Goal: Transaction & Acquisition: Download file/media

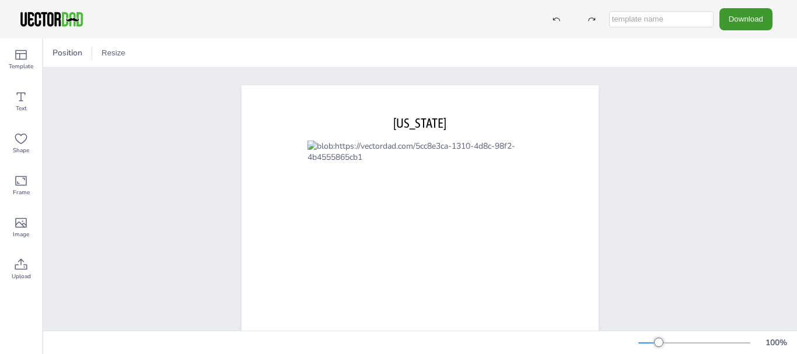
click at [686, 21] on input "text" at bounding box center [661, 19] width 104 height 16
type input "MS County Map"
click at [743, 25] on button "Download" at bounding box center [746, 19] width 53 height 22
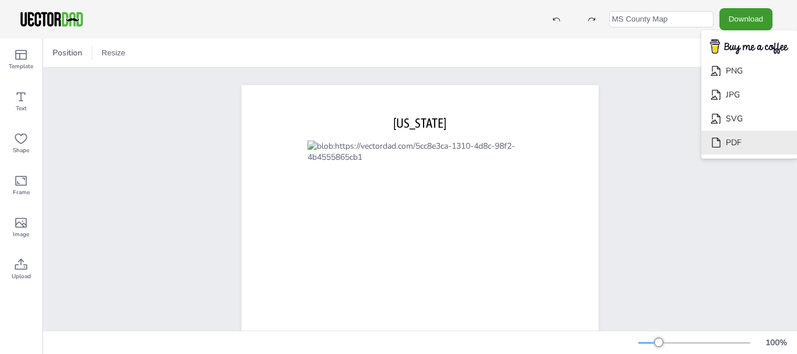
click at [730, 138] on li "PDF" at bounding box center [750, 143] width 96 height 24
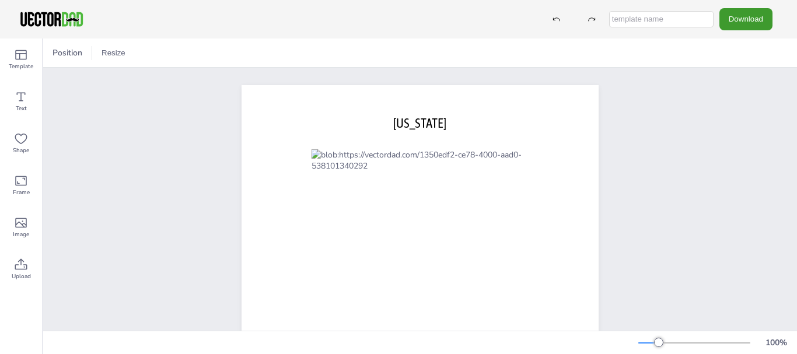
click at [679, 16] on input "text" at bounding box center [661, 19] width 104 height 16
type input "MS County Map with Names"
click at [747, 23] on button "Download" at bounding box center [746, 19] width 53 height 22
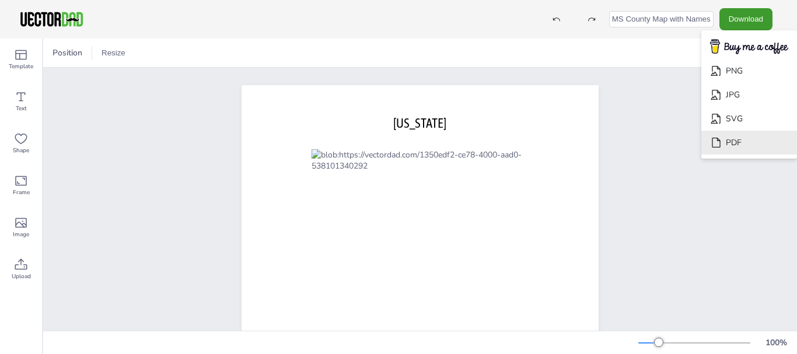
click at [733, 142] on li "PDF" at bounding box center [750, 143] width 96 height 24
